Goal: Entertainment & Leisure: Consume media (video, audio)

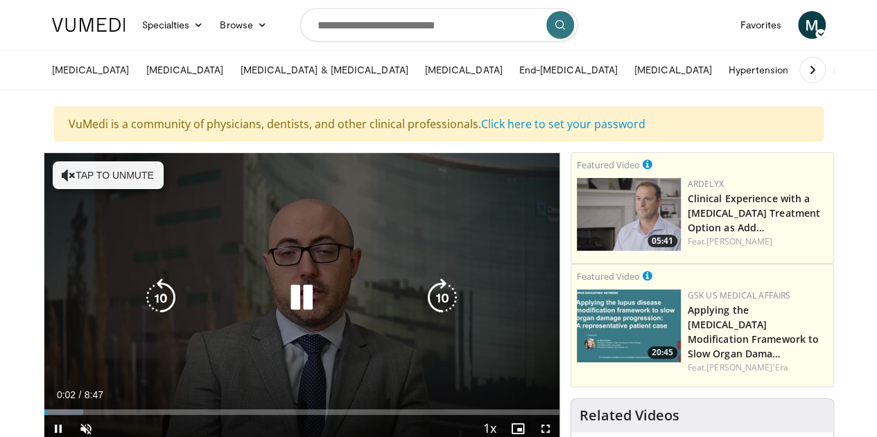
click at [58, 169] on button "Tap to unmute" at bounding box center [108, 176] width 111 height 28
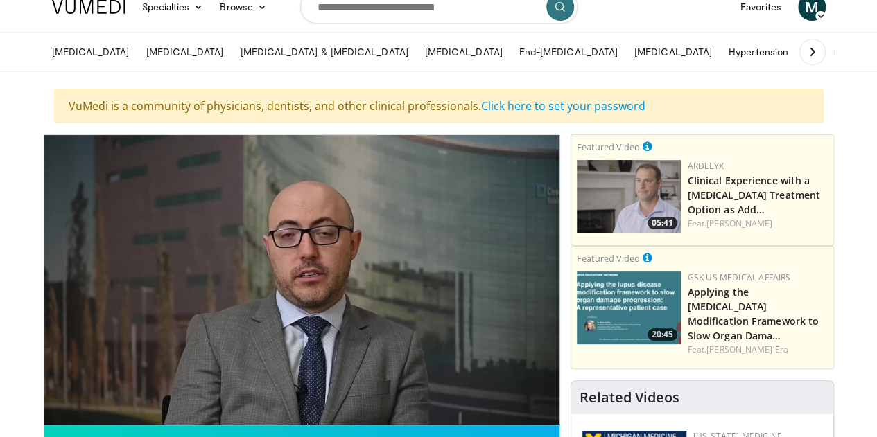
scroll to position [7, 0]
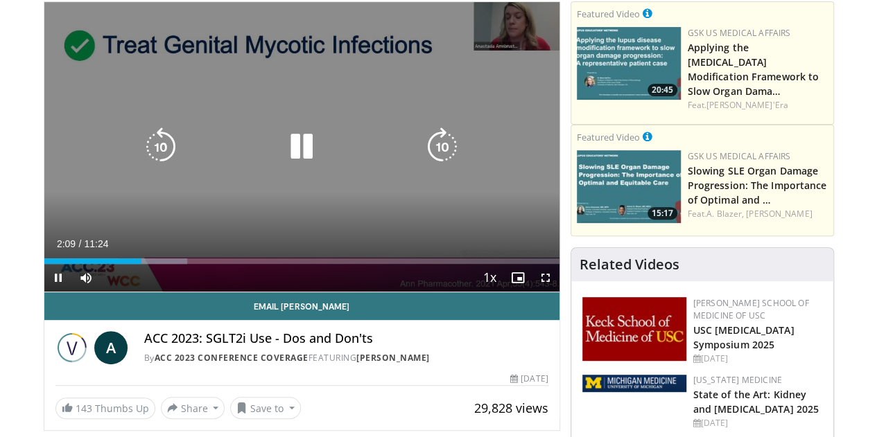
scroll to position [174, 0]
